Goal: Navigation & Orientation: Understand site structure

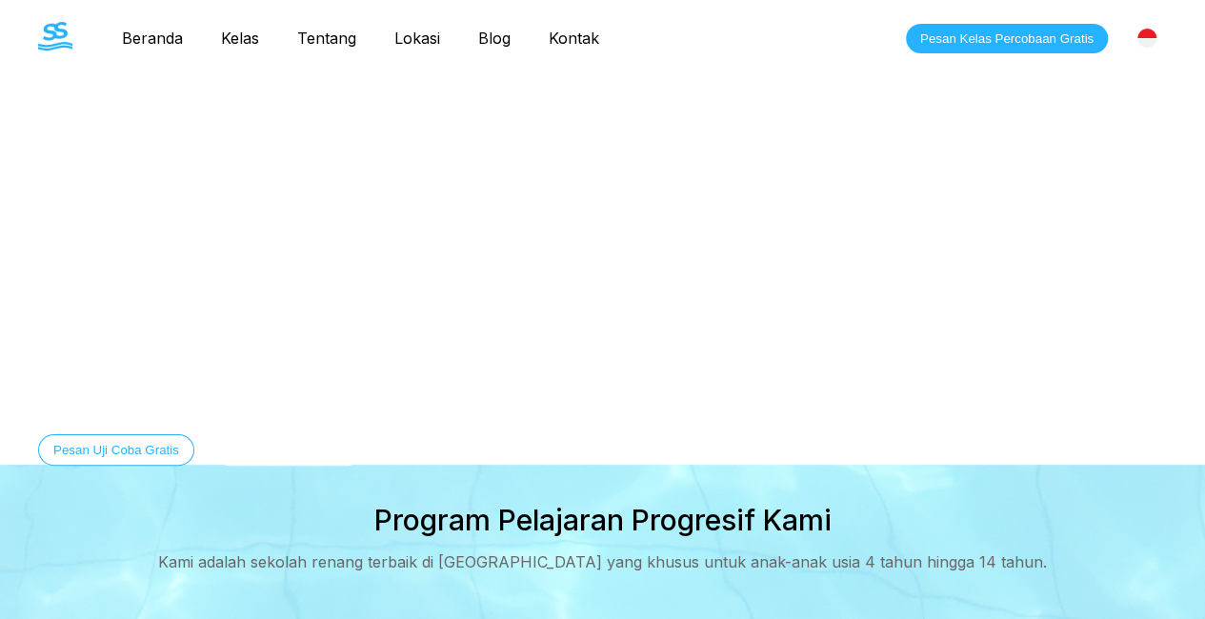
click at [244, 46] on link "Kelas" at bounding box center [240, 38] width 76 height 19
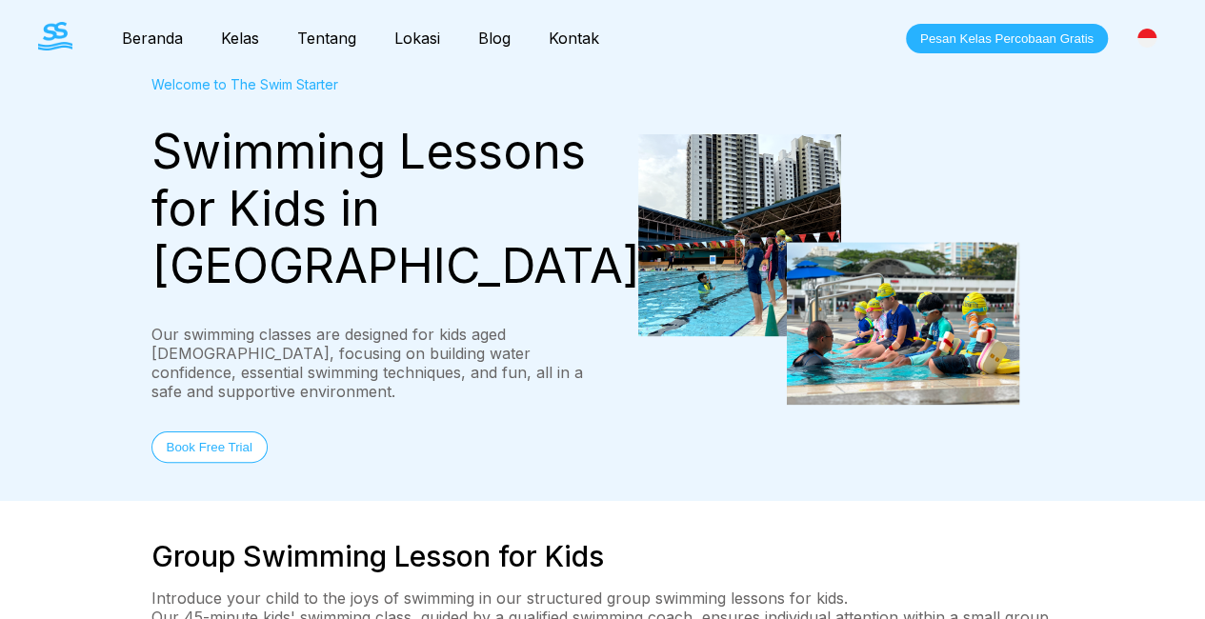
click at [324, 45] on link "Tentang" at bounding box center [326, 38] width 97 height 19
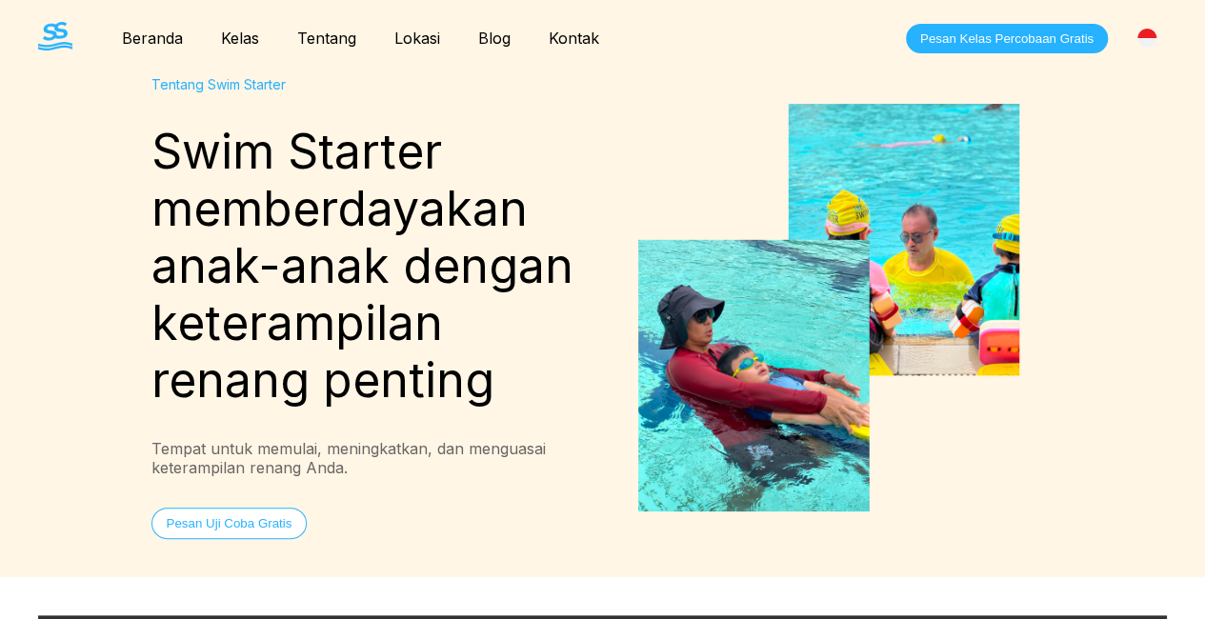
click at [401, 47] on link "Lokasi" at bounding box center [417, 38] width 84 height 19
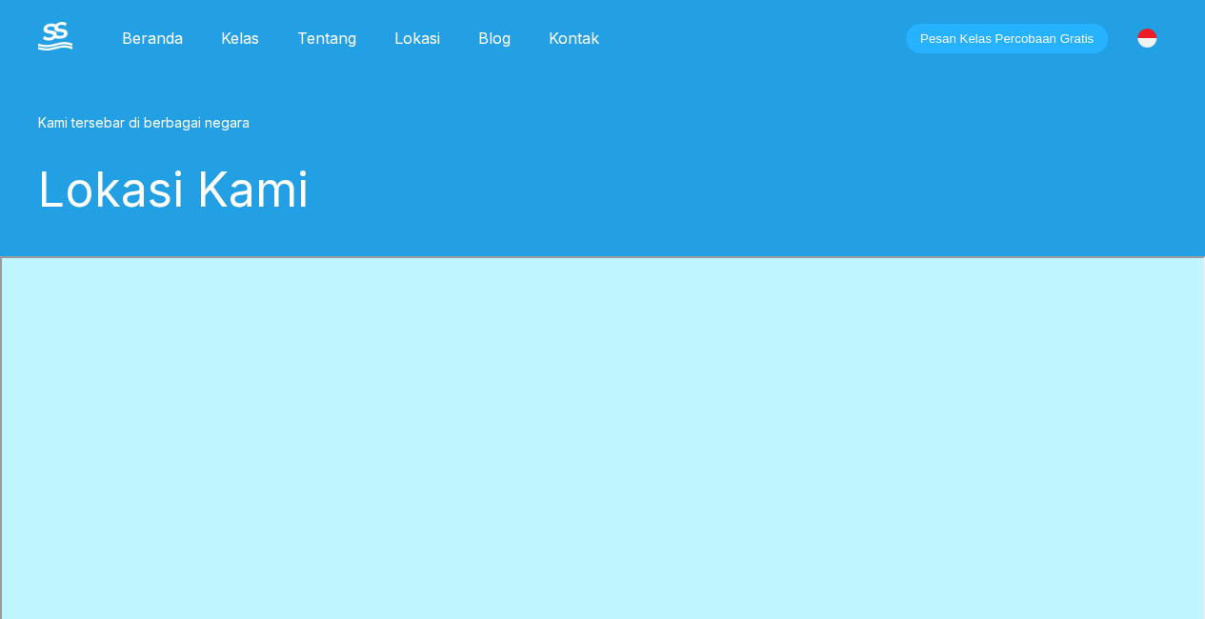
click at [556, 40] on link "Kontak" at bounding box center [574, 38] width 89 height 19
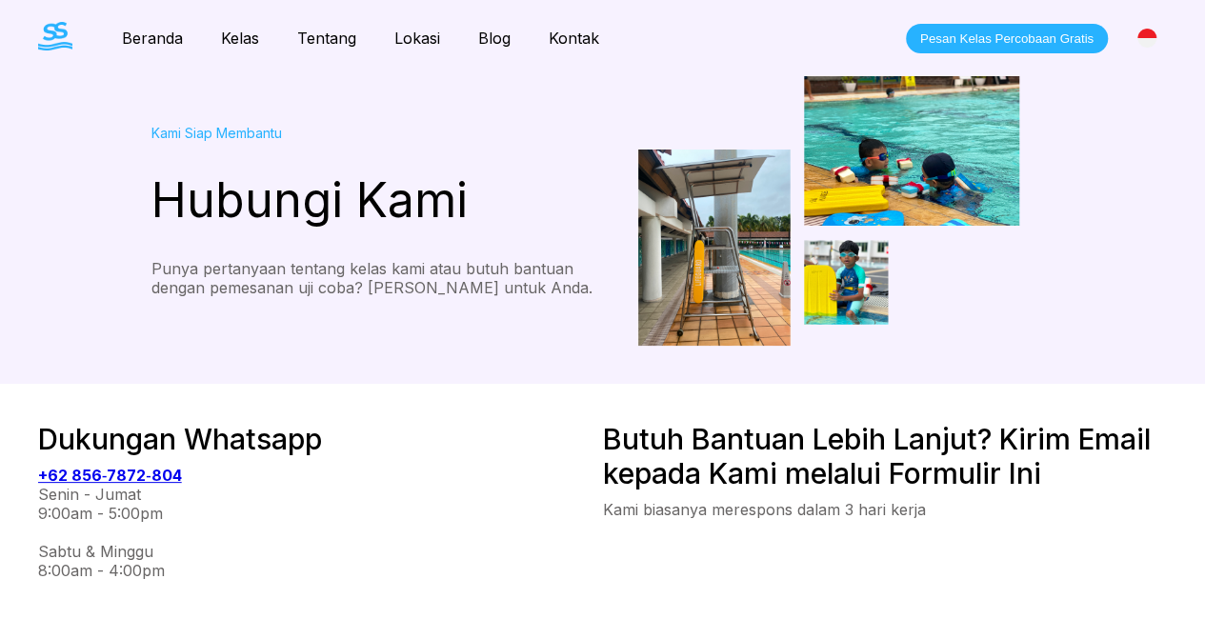
click at [154, 40] on link "Beranda" at bounding box center [152, 38] width 99 height 19
